Goal: Navigation & Orientation: Find specific page/section

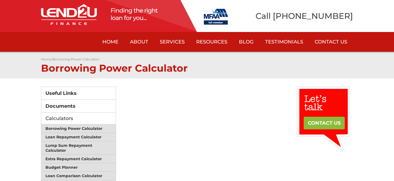
scroll to position [51, 0]
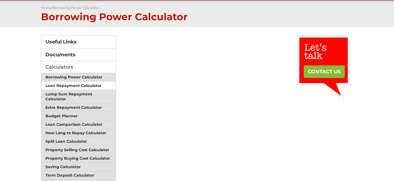
click at [68, 82] on link "Loan Repayment Calculator" at bounding box center [78, 86] width 74 height 8
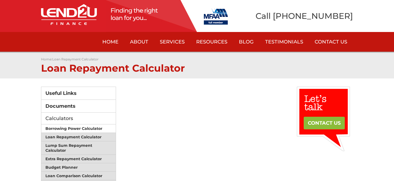
click at [78, 128] on link "Borrowing Power Calculator" at bounding box center [78, 129] width 74 height 8
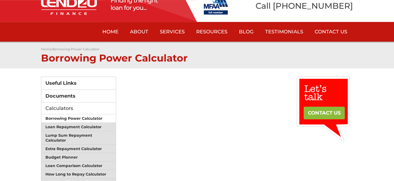
scroll to position [10, 0]
click at [70, 116] on link "Borrowing Power Calculator" at bounding box center [78, 119] width 74 height 8
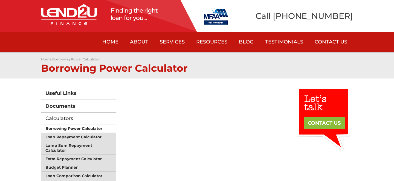
click at [76, 125] on link "Borrowing Power Calculator" at bounding box center [78, 129] width 74 height 8
click at [84, 128] on link "Borrowing Power Calculator" at bounding box center [78, 129] width 74 height 8
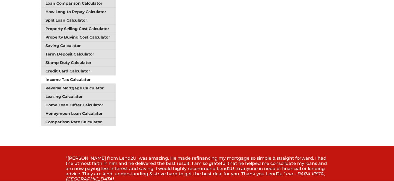
scroll to position [173, 0]
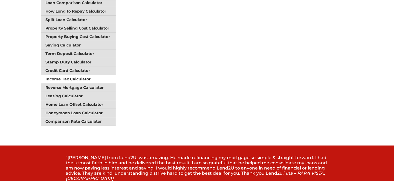
click at [76, 75] on link "Income Tax Calculator" at bounding box center [78, 79] width 74 height 8
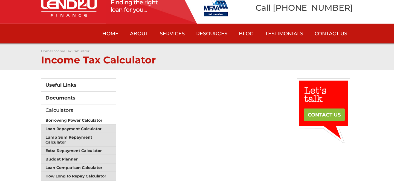
scroll to position [8, 0]
click at [68, 118] on link "Borrowing Power Calculator" at bounding box center [78, 120] width 74 height 8
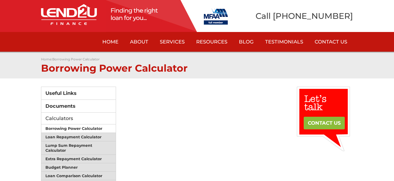
click at [79, 127] on link "Borrowing Power Calculator" at bounding box center [78, 129] width 74 height 8
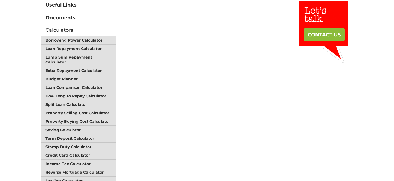
scroll to position [88, 0]
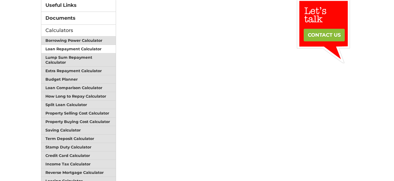
click at [74, 48] on link "Loan Repayment Calculator" at bounding box center [78, 49] width 74 height 8
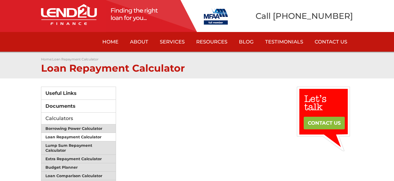
click at [72, 135] on link "Loan Repayment Calculator" at bounding box center [78, 137] width 74 height 8
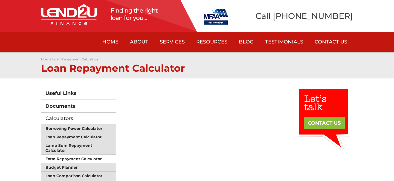
click at [67, 157] on link "Extra Repayment Calculator" at bounding box center [78, 159] width 74 height 8
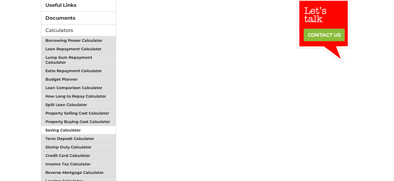
scroll to position [88, 0]
click at [71, 127] on link "Saving Calculator" at bounding box center [78, 130] width 74 height 8
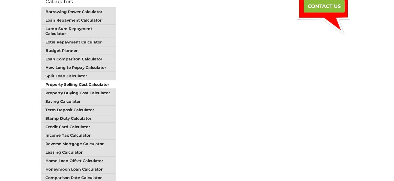
scroll to position [117, 0]
click at [75, 81] on link "Property Selling Cost Calculator" at bounding box center [78, 84] width 74 height 8
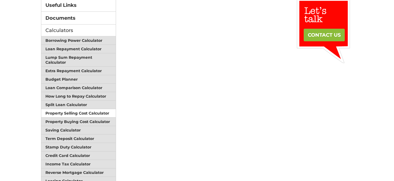
scroll to position [88, 0]
click at [73, 109] on link "Property Selling Cost Calculator" at bounding box center [78, 113] width 74 height 8
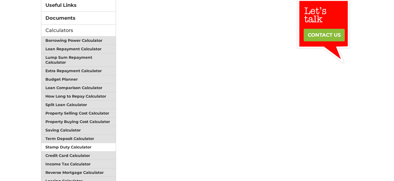
scroll to position [88, 0]
click at [69, 143] on link "Stamp Duty Calculator" at bounding box center [78, 147] width 74 height 8
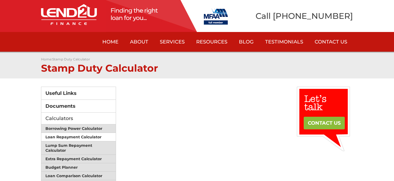
click at [62, 137] on link "Loan Repayment Calculator" at bounding box center [78, 137] width 74 height 8
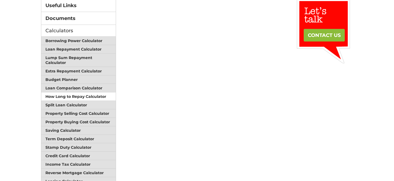
scroll to position [88, 0]
click at [68, 93] on link "How Long to Repay Calculator" at bounding box center [78, 96] width 74 height 8
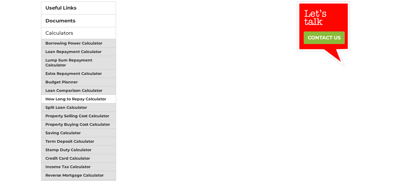
scroll to position [86, 0]
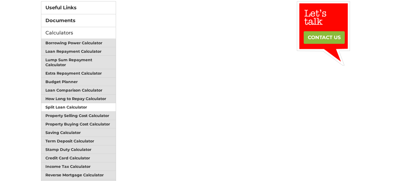
click at [52, 106] on link "Split Loan Calculator" at bounding box center [78, 107] width 74 height 8
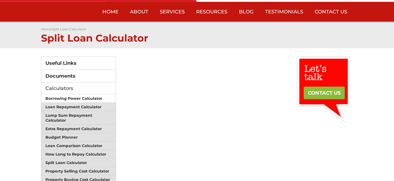
scroll to position [30, 0]
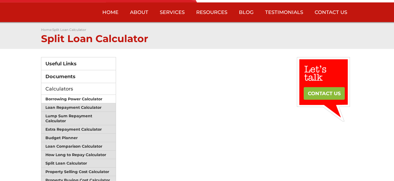
click at [60, 98] on link "Borrowing Power Calculator" at bounding box center [78, 99] width 74 height 8
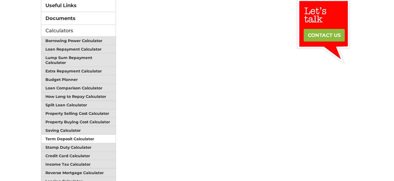
scroll to position [88, 0]
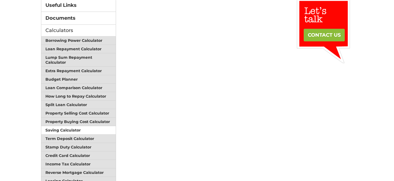
click at [67, 126] on link "Saving Calculator" at bounding box center [78, 130] width 74 height 8
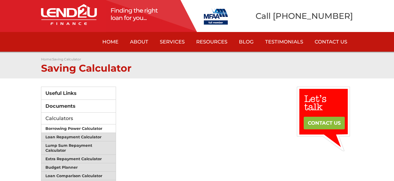
click at [73, 127] on link "Borrowing Power Calculator" at bounding box center [78, 129] width 74 height 8
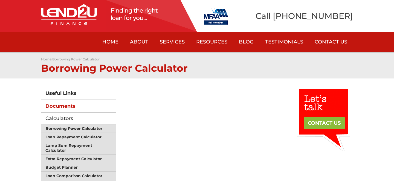
click at [77, 106] on link "Documents" at bounding box center [78, 106] width 74 height 13
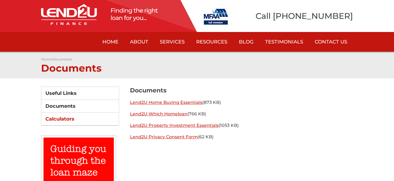
click at [60, 118] on link "Calculators" at bounding box center [79, 119] width 77 height 13
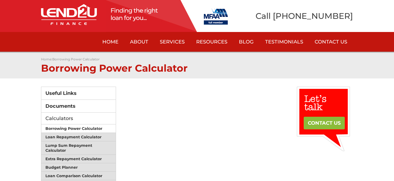
click at [67, 129] on link "Borrowing Power Calculator" at bounding box center [78, 129] width 74 height 8
